Goal: Find contact information: Find contact information

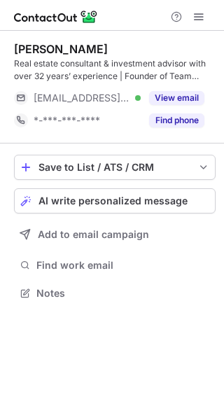
scroll to position [284, 224]
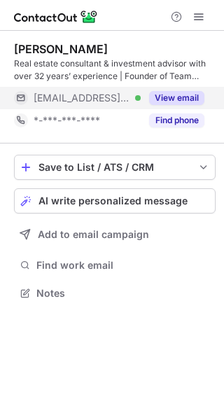
click at [166, 99] on button "View email" at bounding box center [176, 98] width 55 height 14
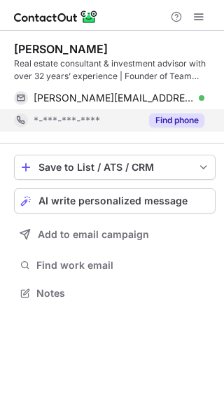
click at [172, 121] on button "Find phone" at bounding box center [176, 121] width 55 height 14
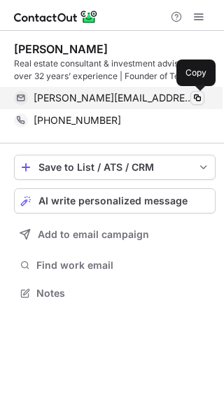
click at [193, 101] on span at bounding box center [197, 98] width 11 height 11
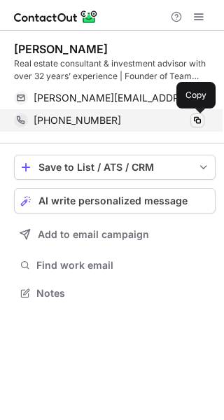
click at [192, 123] on span at bounding box center [197, 120] width 11 height 11
